Goal: Transaction & Acquisition: Book appointment/travel/reservation

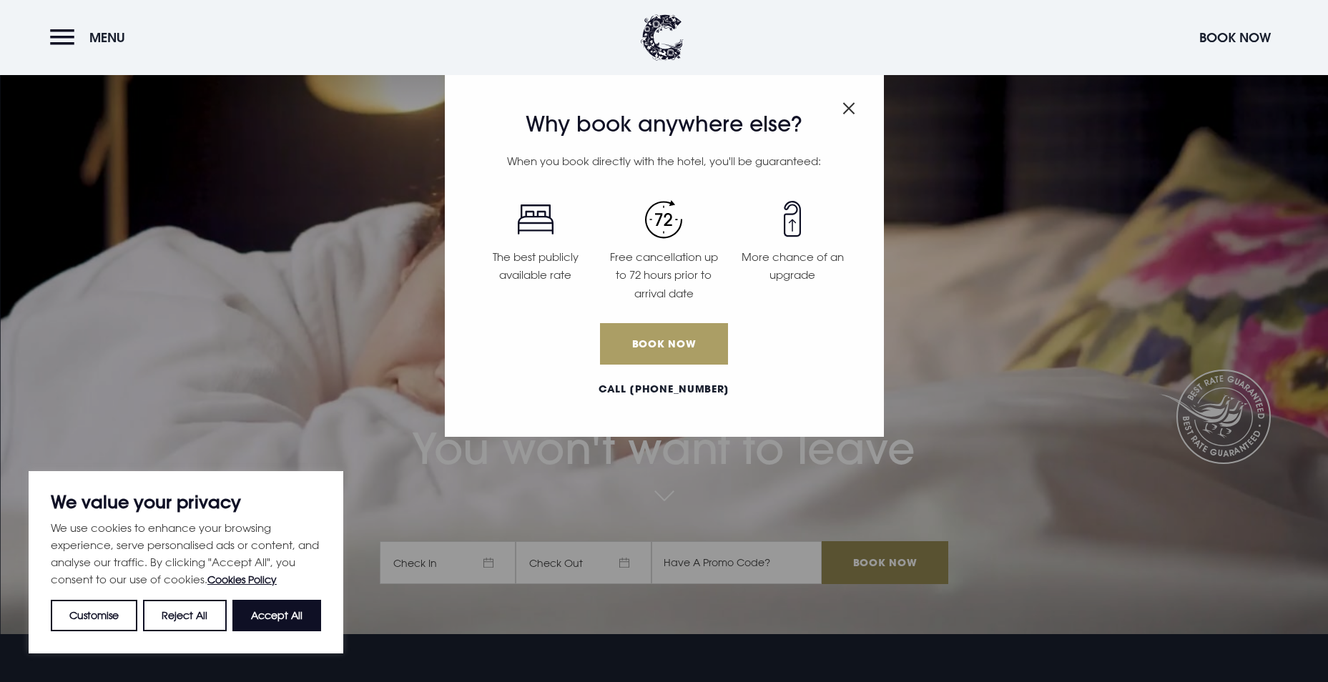
scroll to position [72, 0]
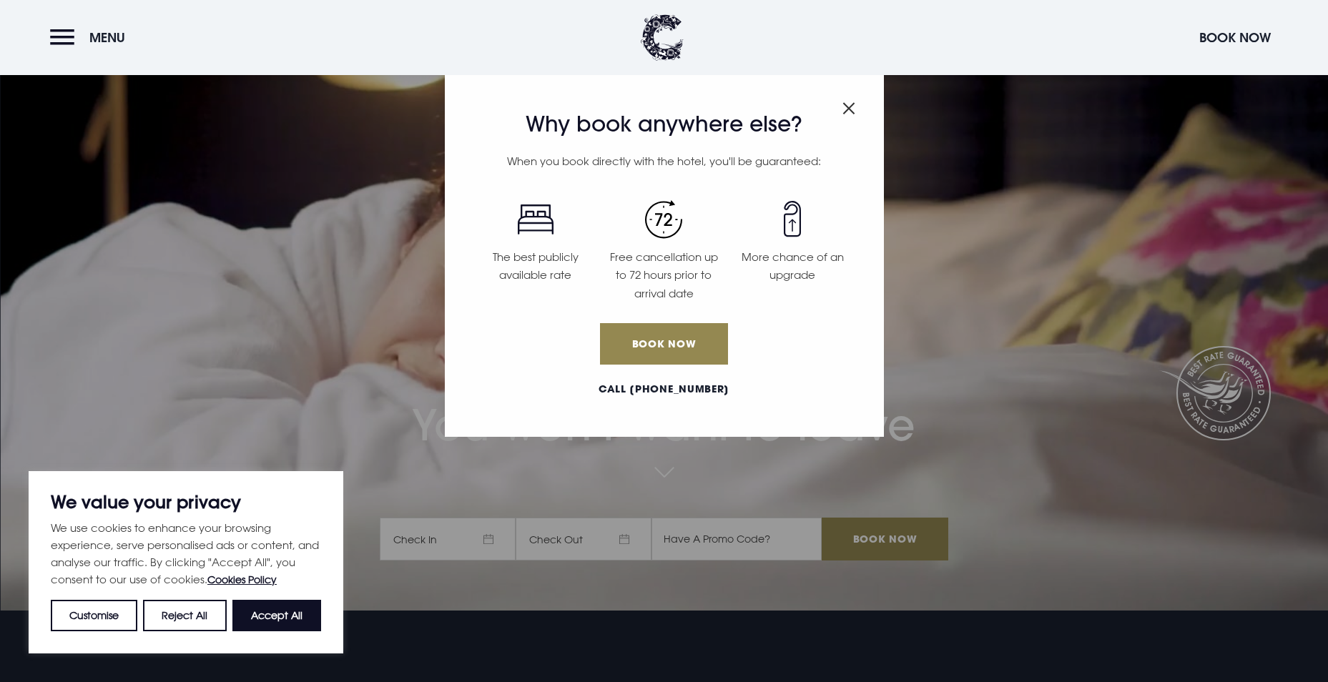
click at [848, 102] on img "Close modal" at bounding box center [849, 108] width 13 height 12
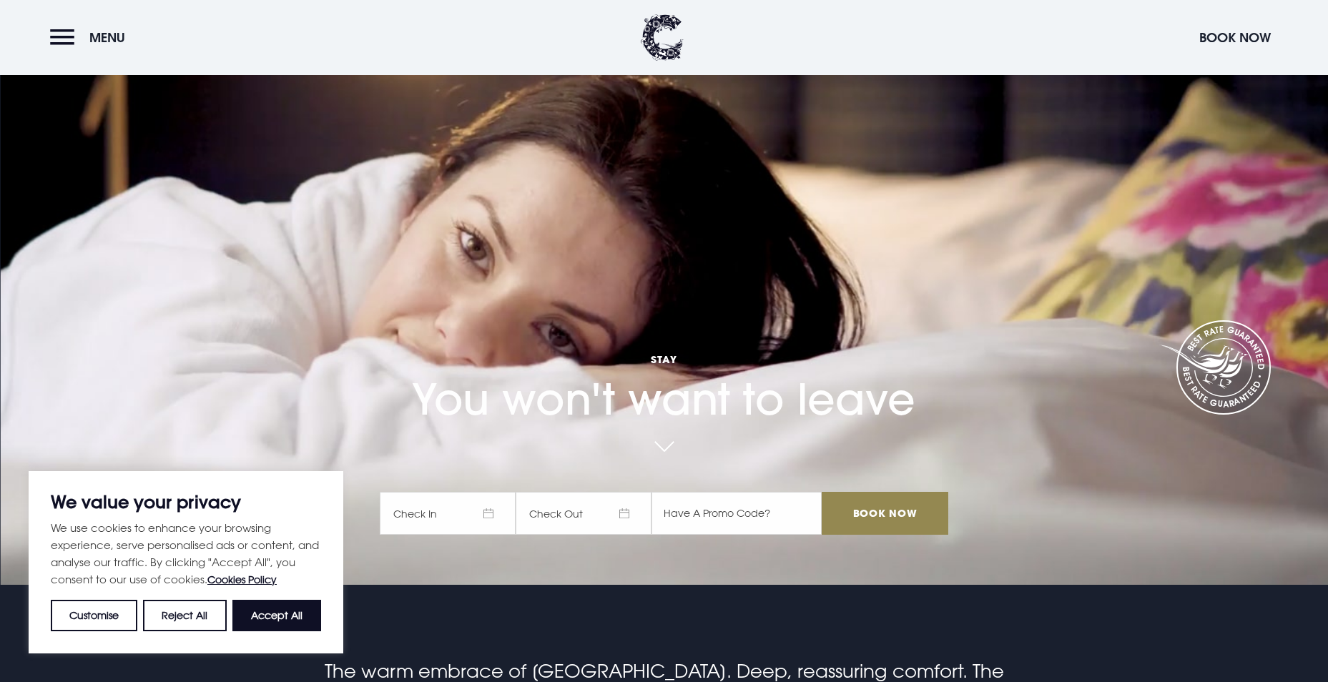
scroll to position [143, 0]
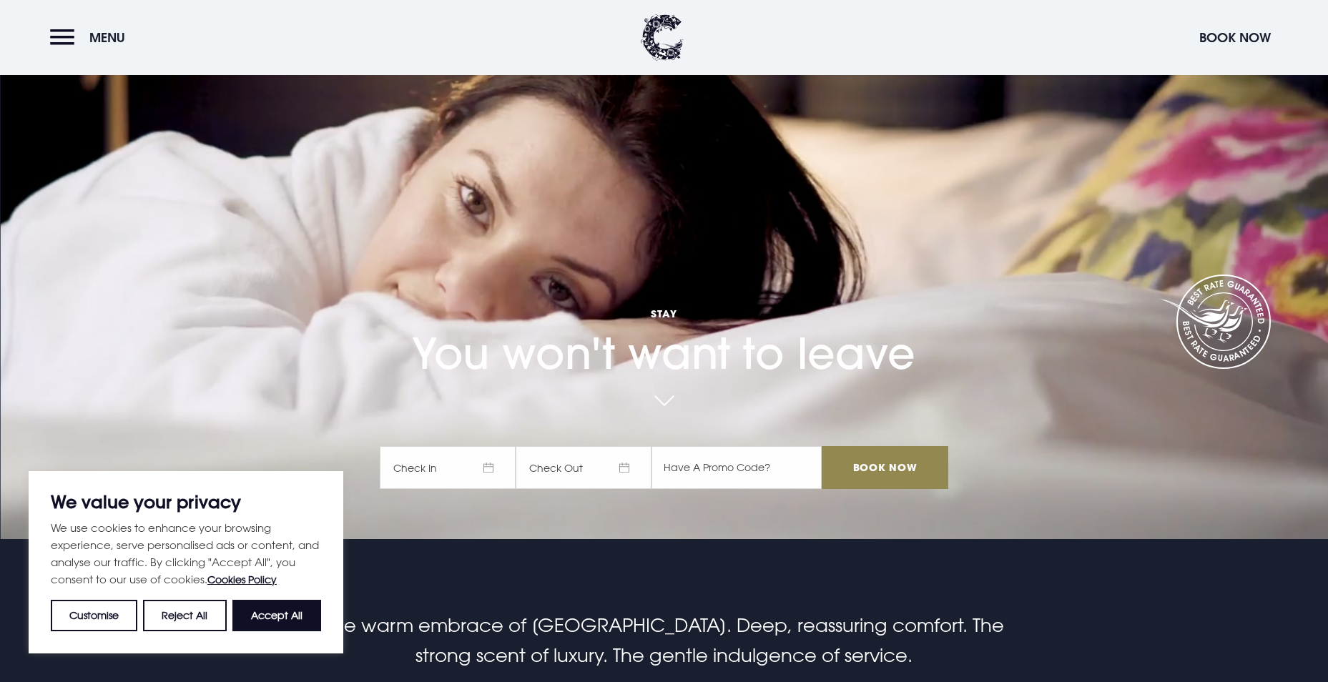
click at [499, 464] on span "Check In" at bounding box center [448, 467] width 136 height 43
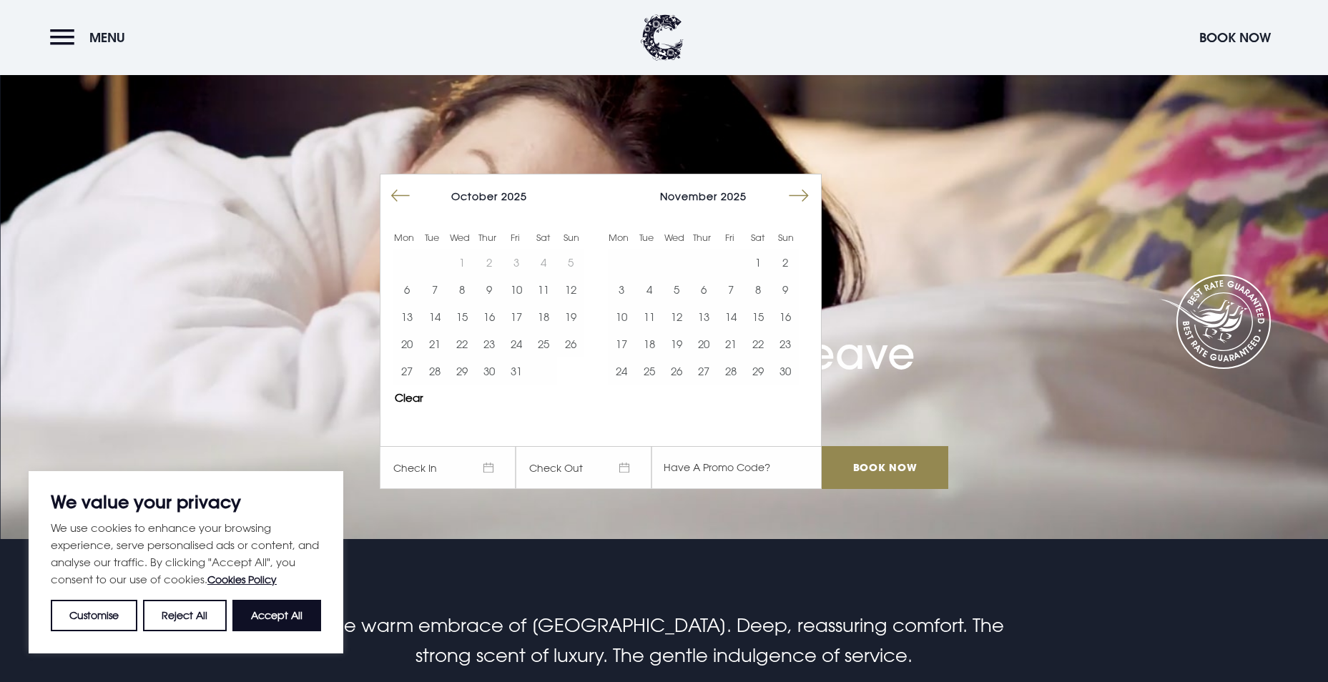
click at [798, 200] on button "Move forward to switch to the next month." at bounding box center [798, 195] width 27 height 27
click at [714, 267] on button "4" at bounding box center [703, 262] width 27 height 27
click at [871, 465] on input "Book Now" at bounding box center [885, 467] width 126 height 43
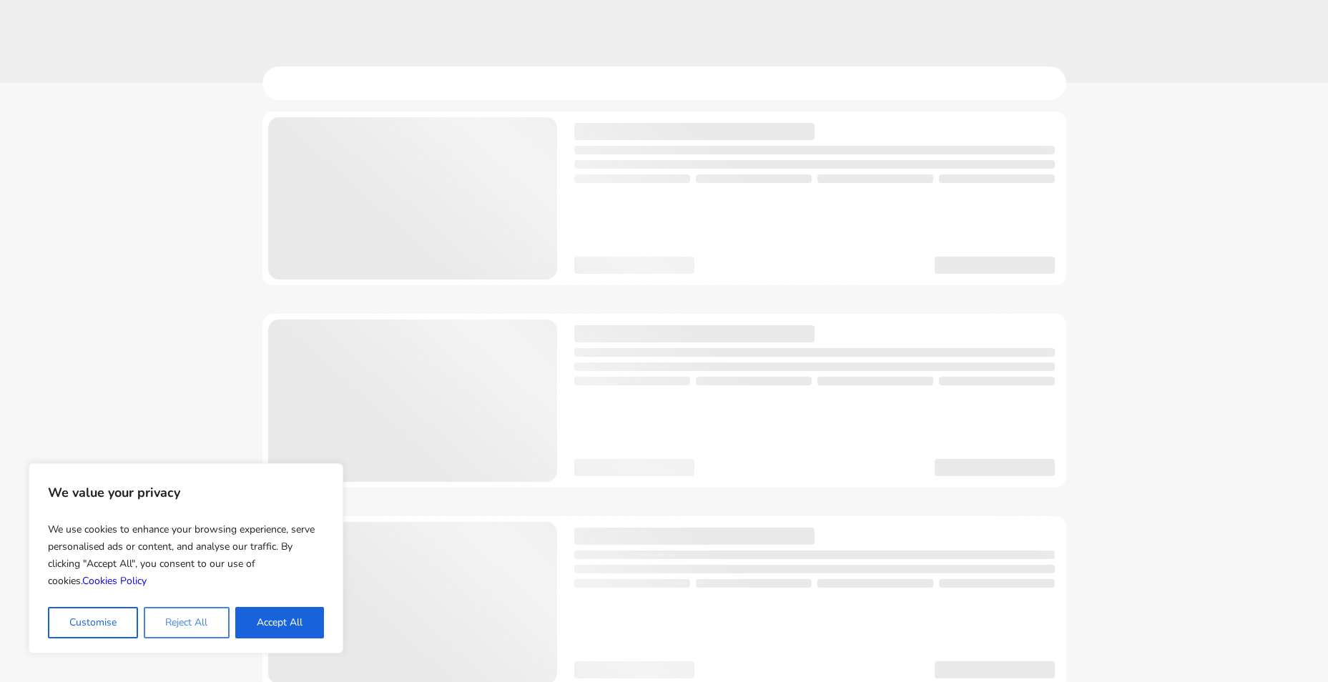
click at [189, 621] on button "Reject All" at bounding box center [186, 622] width 85 height 31
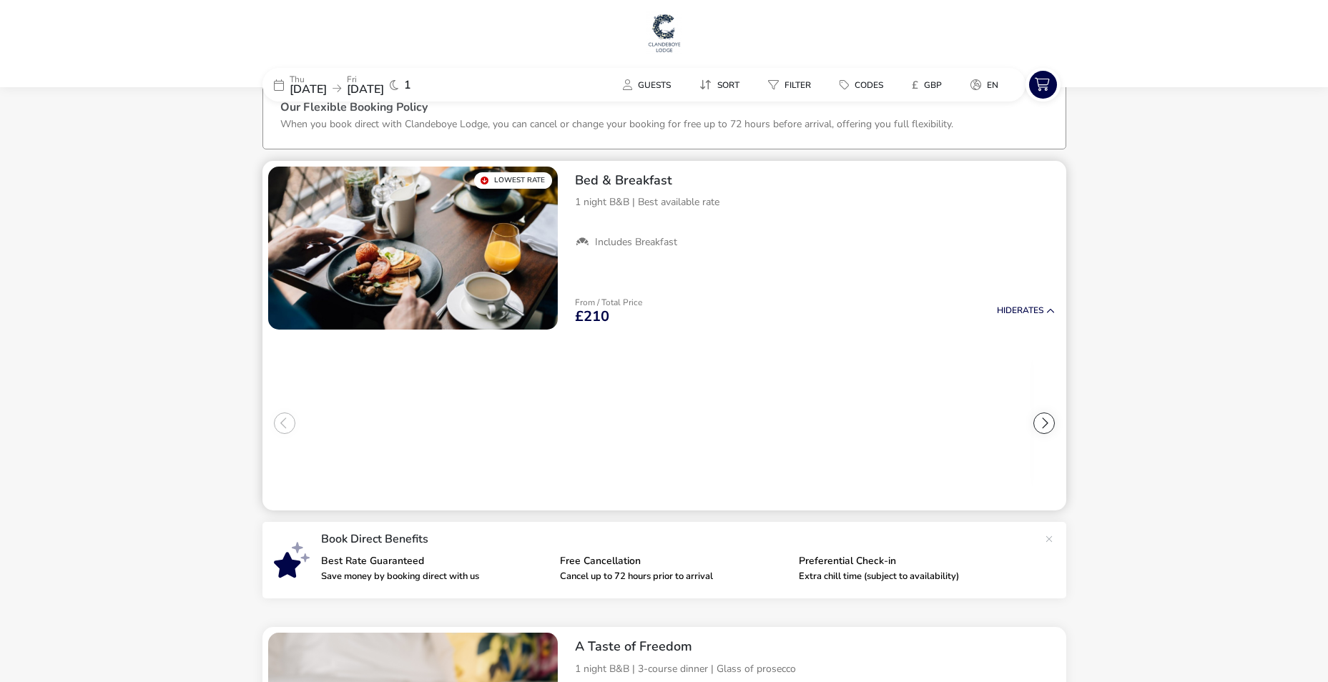
scroll to position [28, 0]
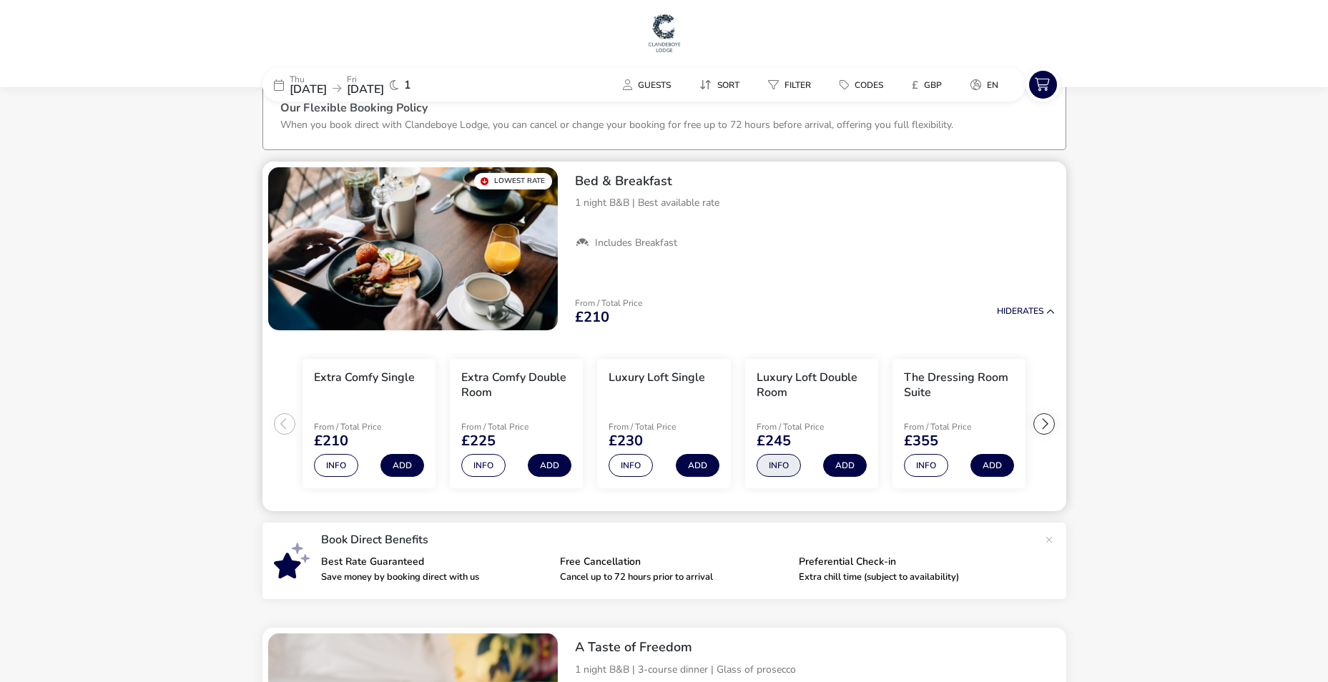
click at [777, 475] on button "Info" at bounding box center [779, 465] width 44 height 23
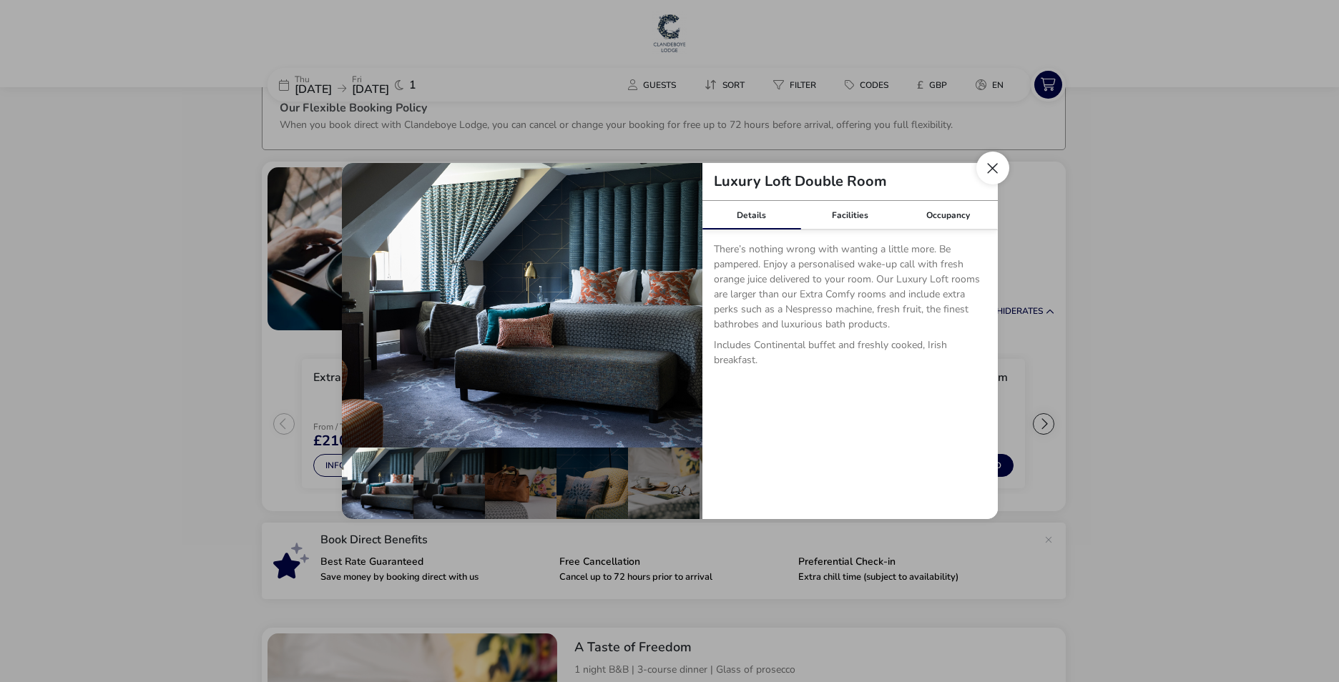
click at [1007, 172] on button "Close dialog" at bounding box center [992, 168] width 33 height 33
